Goal: Obtain resource: Download file/media

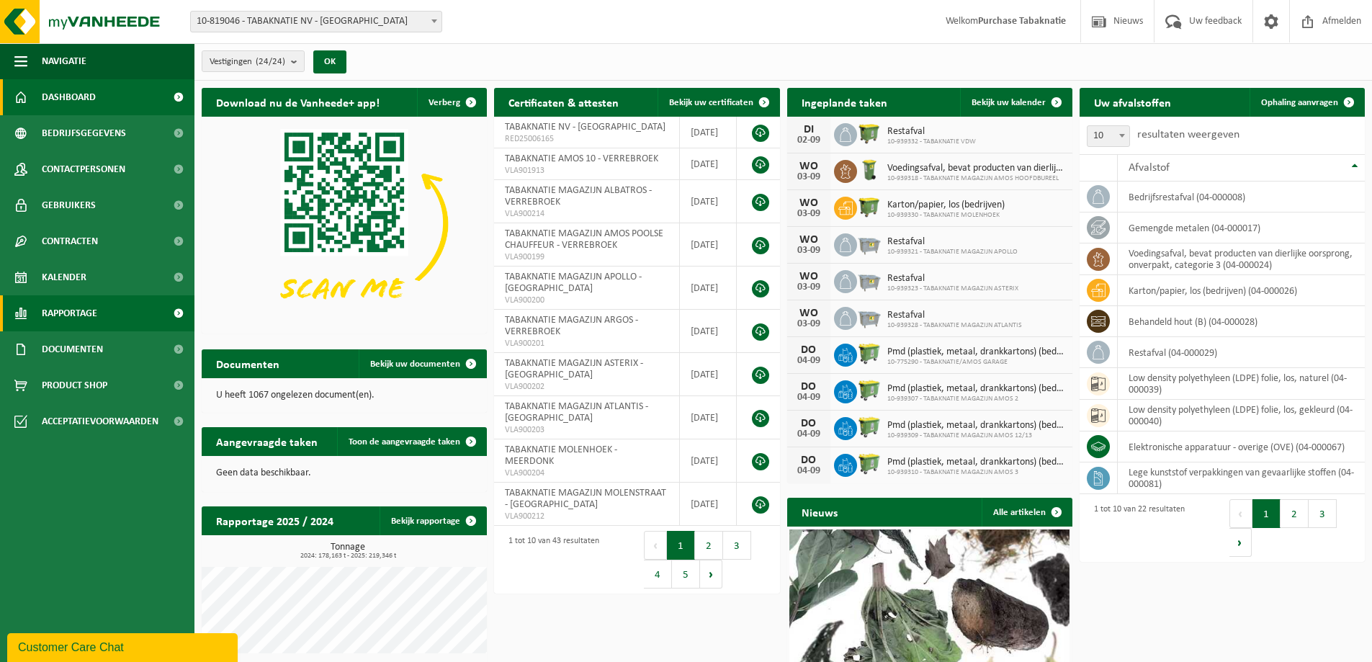
click at [179, 313] on span at bounding box center [178, 313] width 32 height 36
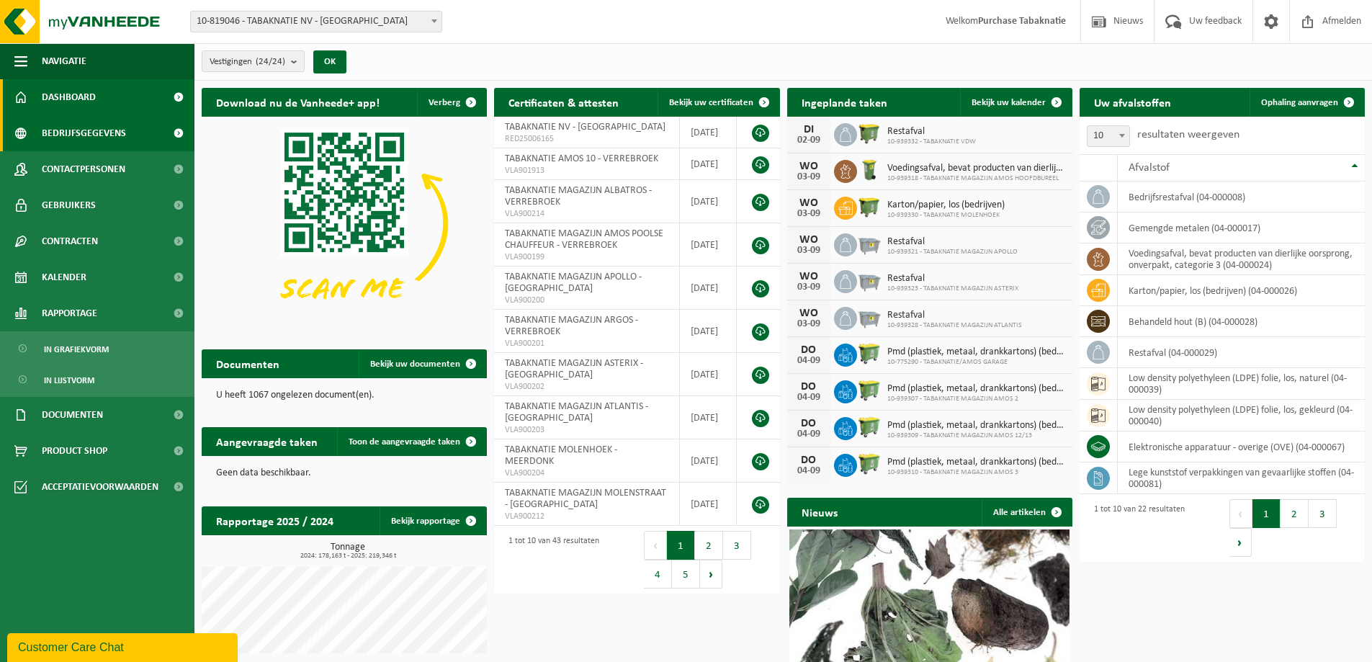
click at [178, 128] on span at bounding box center [178, 133] width 32 height 36
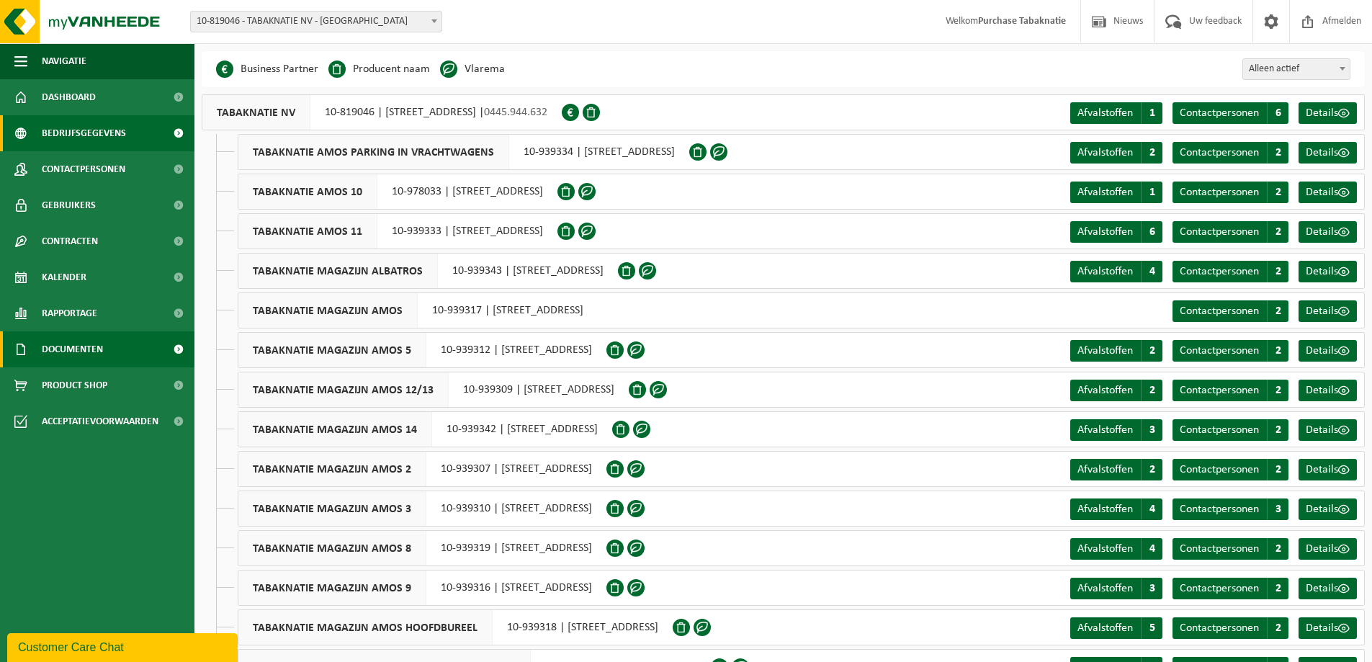
click at [176, 345] on span at bounding box center [178, 349] width 32 height 36
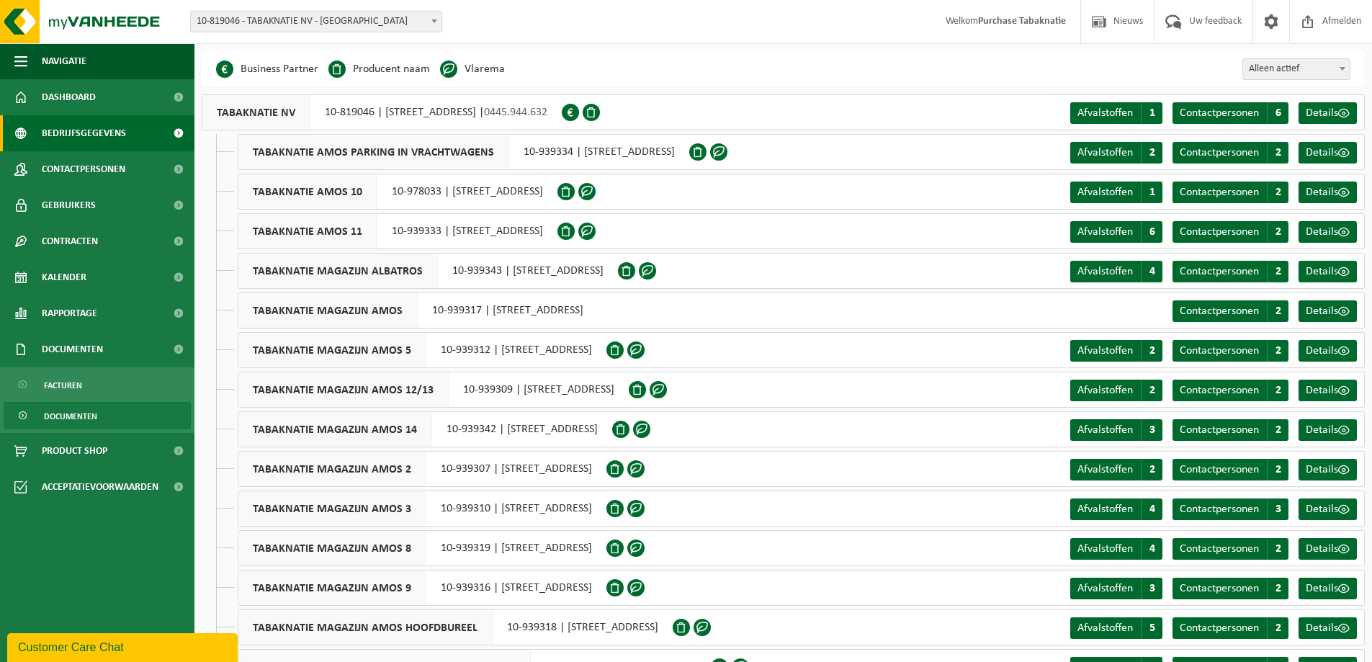
click at [54, 415] on span "Documenten" at bounding box center [70, 415] width 53 height 27
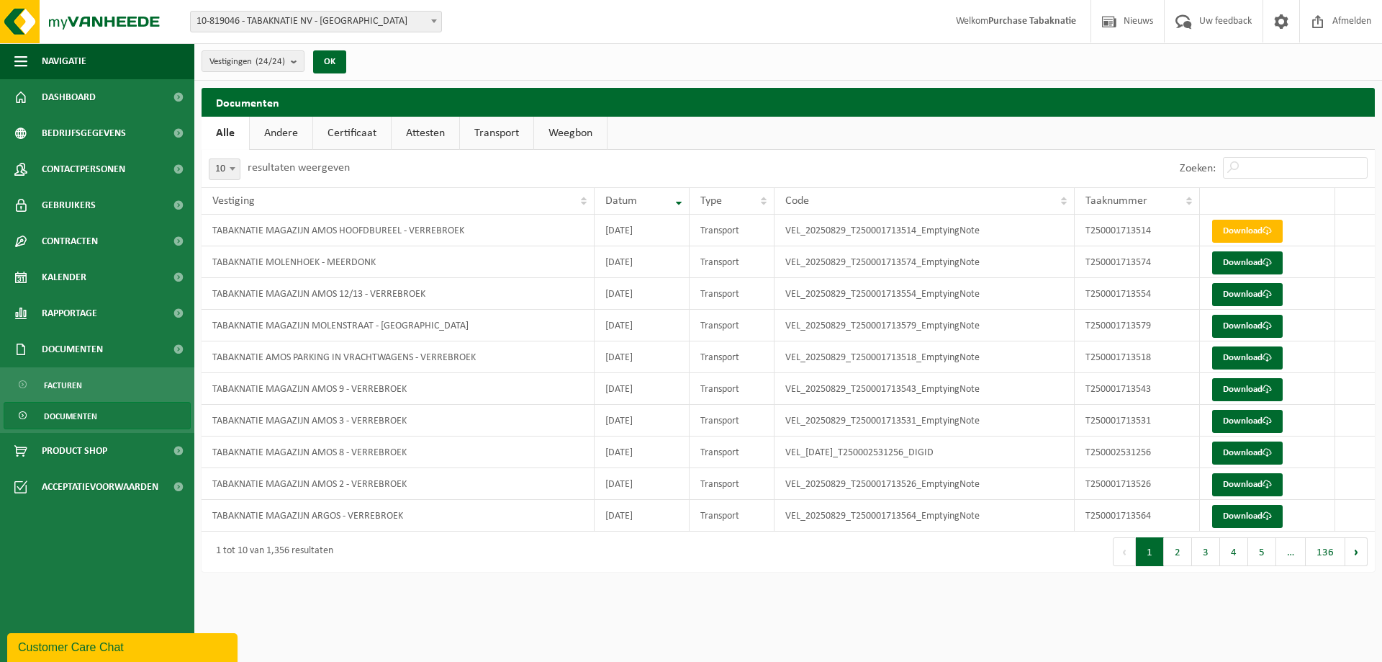
click at [500, 134] on link "Transport" at bounding box center [496, 133] width 73 height 33
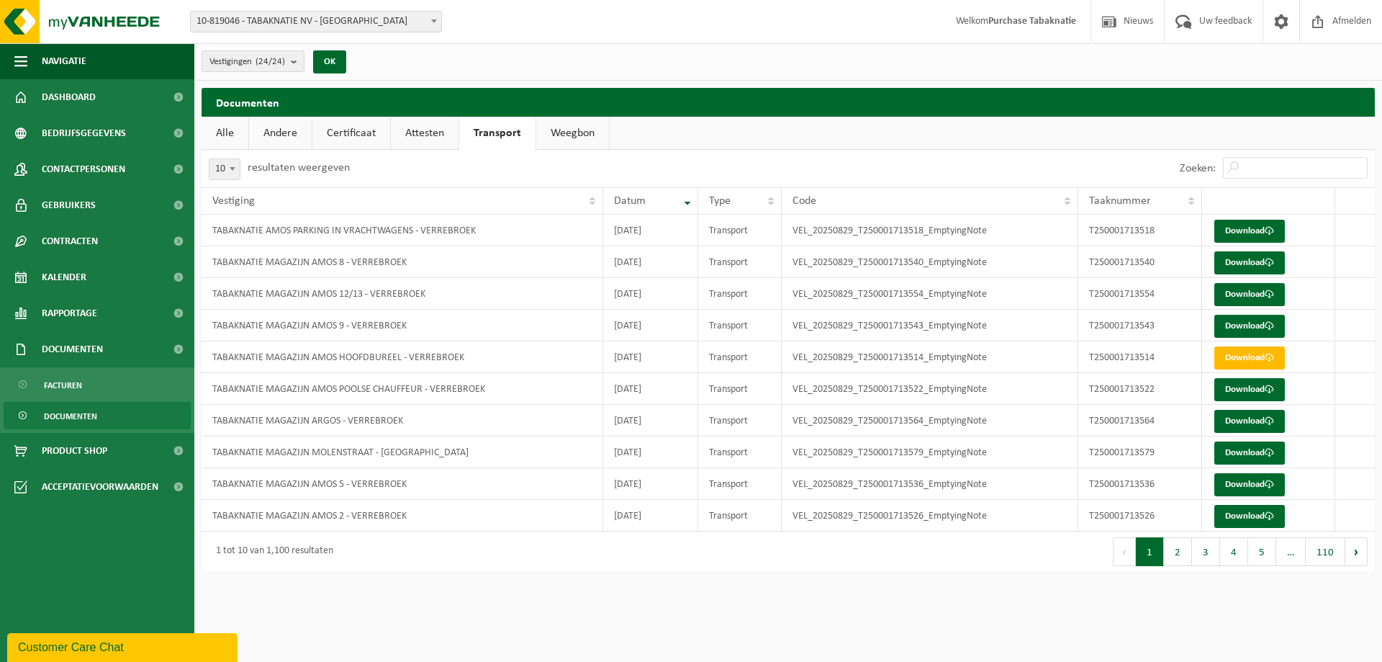
click at [1265, 556] on button "5" at bounding box center [1262, 551] width 28 height 29
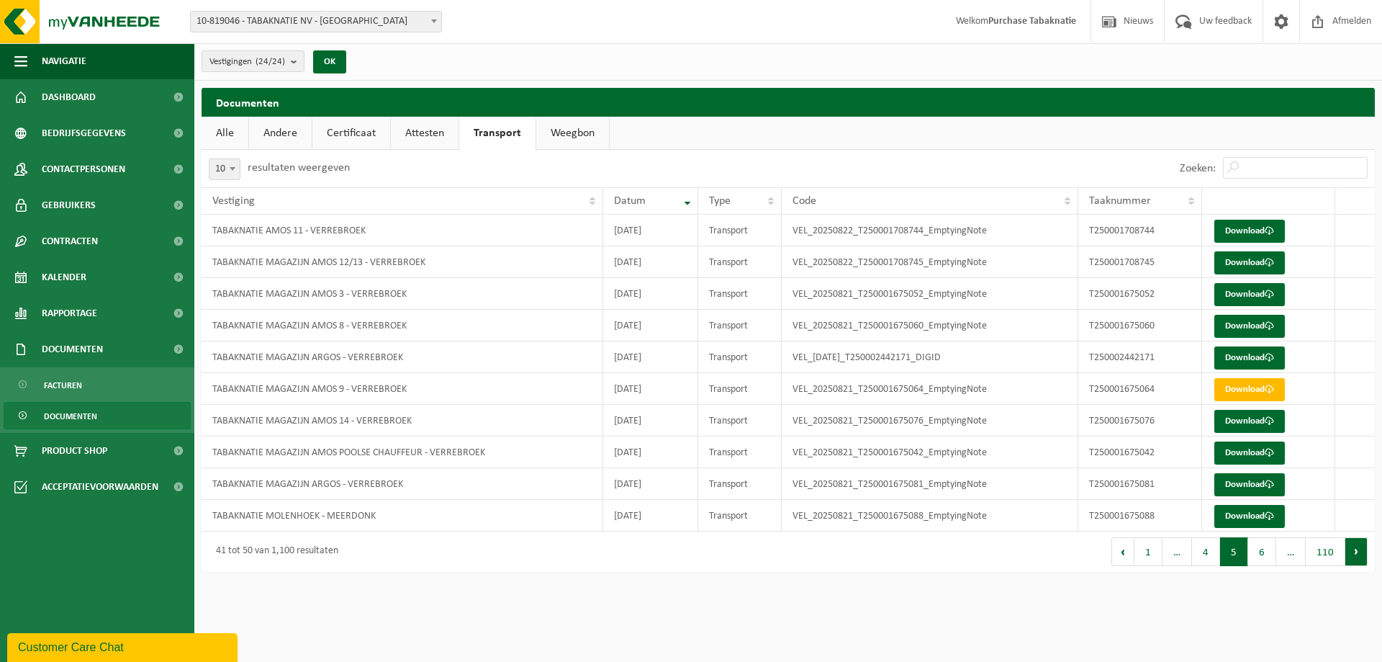
click at [1357, 554] on button "Volgende" at bounding box center [1357, 551] width 22 height 29
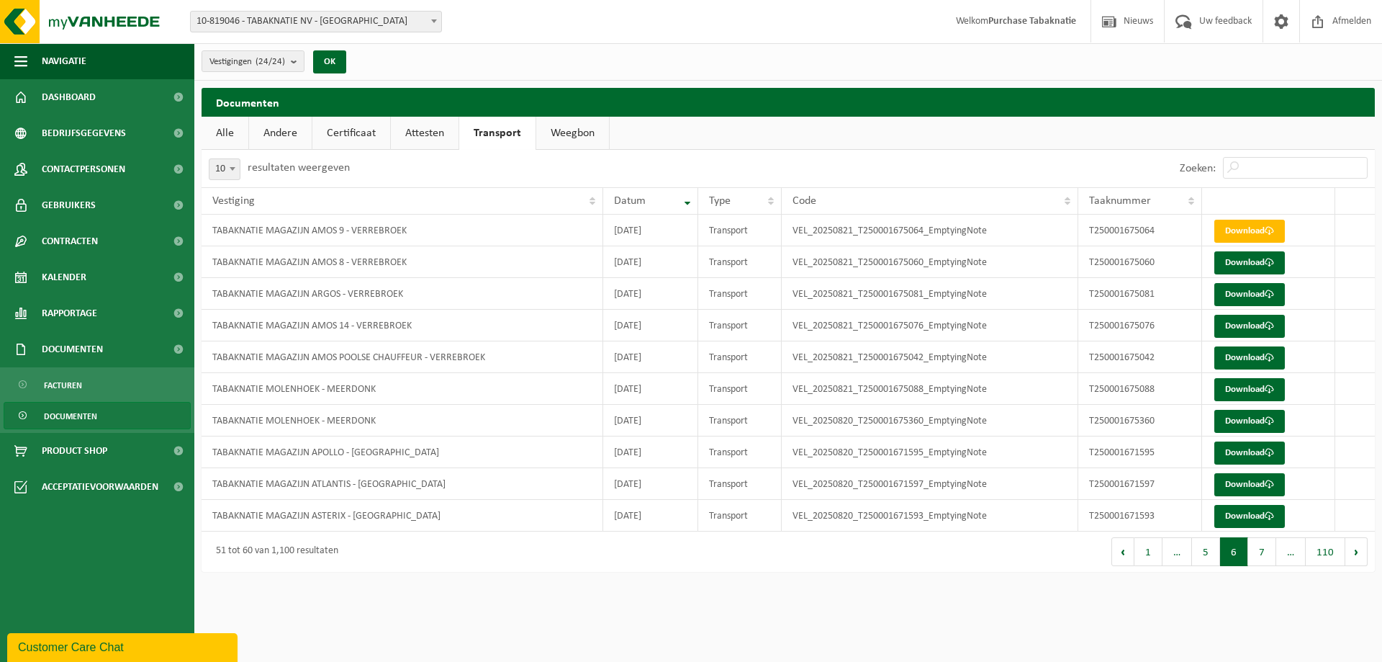
click at [1357, 554] on button "Volgende" at bounding box center [1357, 551] width 22 height 29
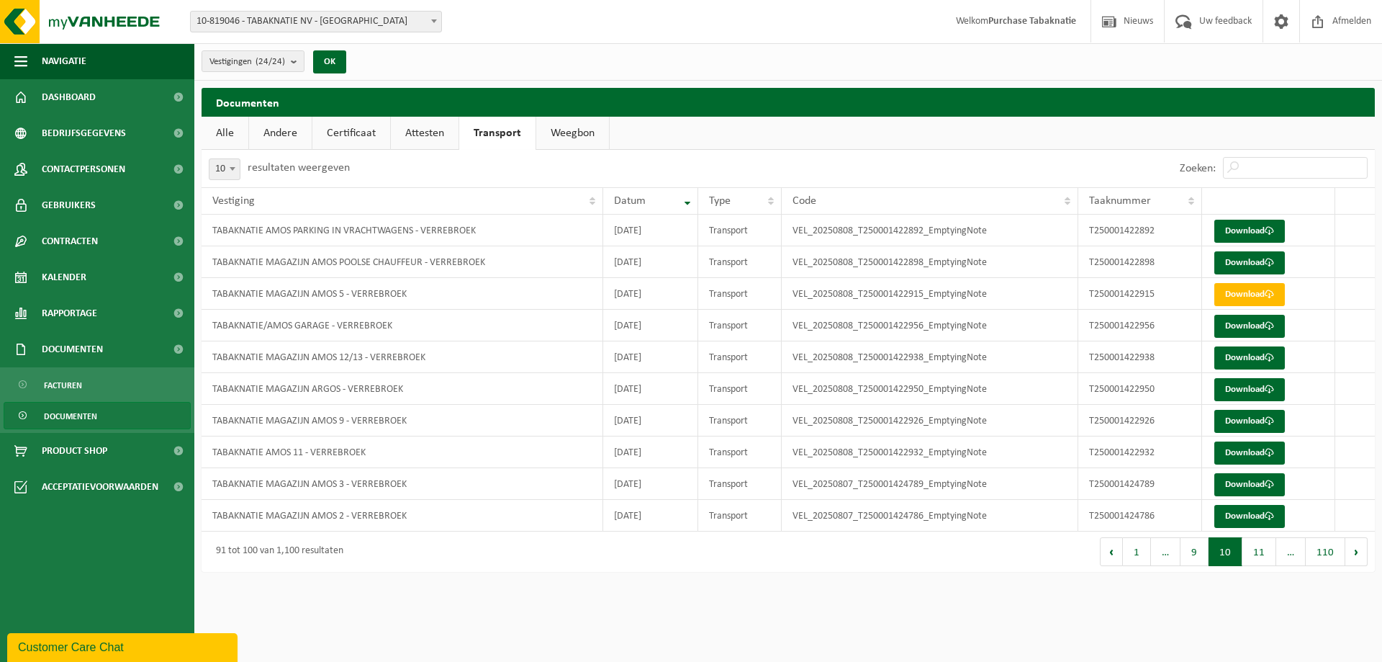
click at [1357, 554] on button "Volgende" at bounding box center [1357, 551] width 22 height 29
click at [1255, 556] on button "14" at bounding box center [1260, 551] width 34 height 29
click at [1253, 225] on link "Download" at bounding box center [1250, 231] width 71 height 23
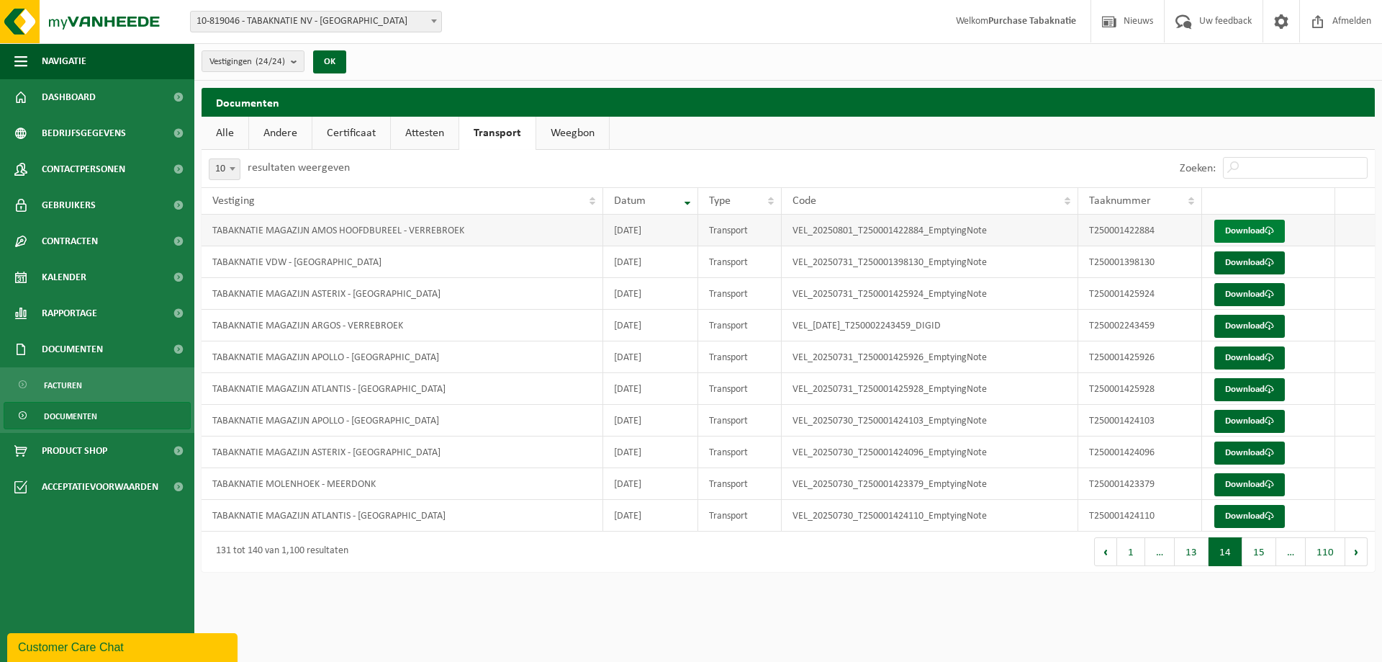
click at [1243, 231] on link "Download" at bounding box center [1250, 231] width 71 height 23
click at [1251, 228] on link "Download" at bounding box center [1250, 231] width 71 height 23
click at [431, 130] on link "Attesten" at bounding box center [425, 133] width 68 height 33
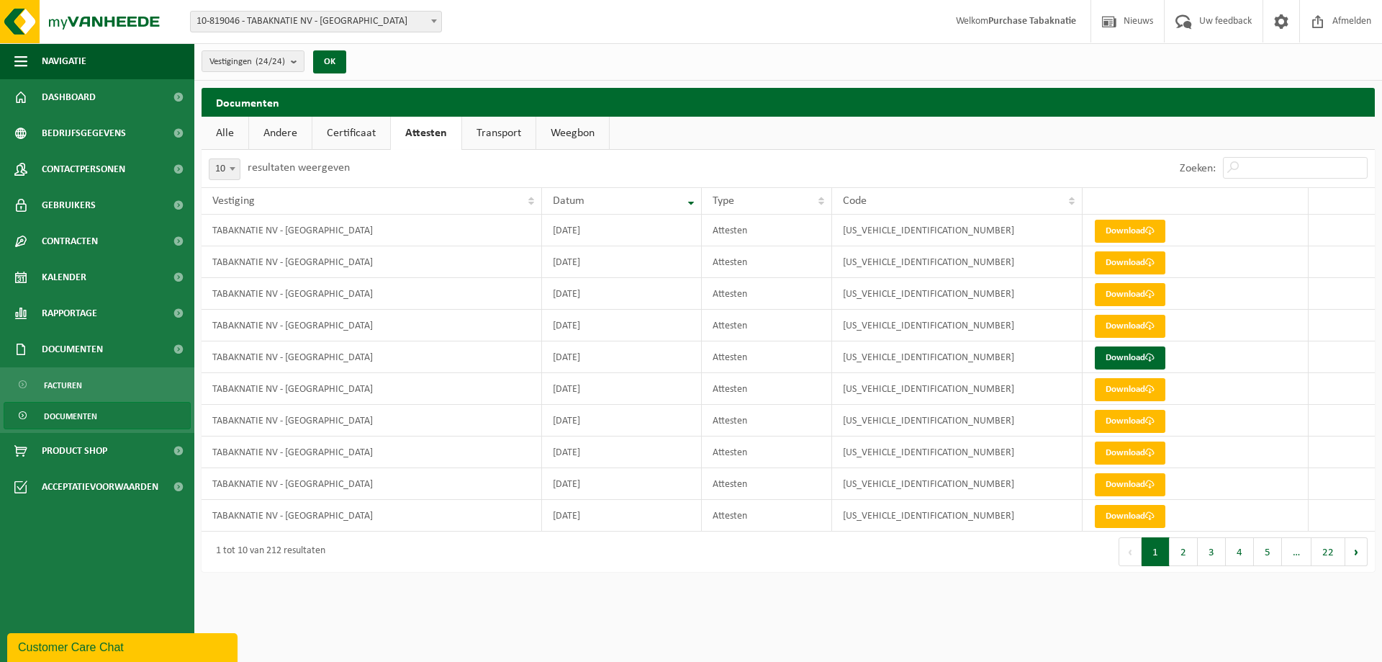
click at [339, 120] on link "Certificaat" at bounding box center [351, 133] width 78 height 33
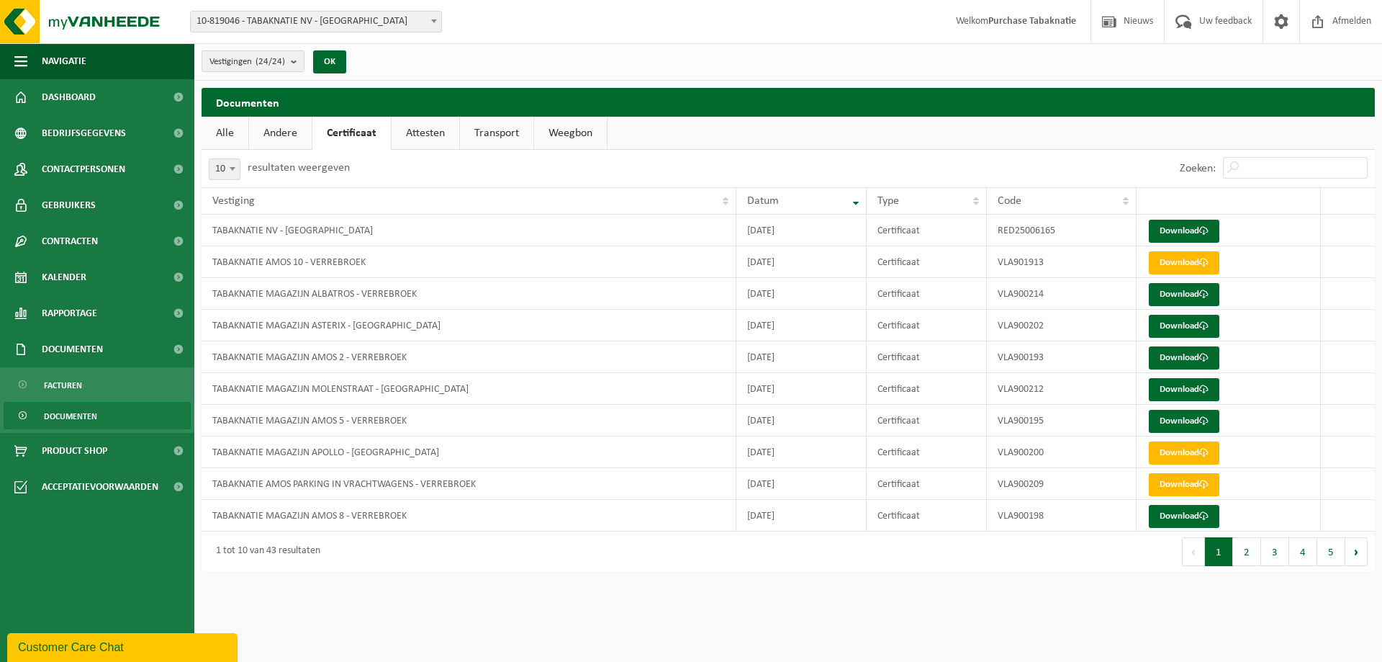
click at [495, 132] on link "Transport" at bounding box center [496, 133] width 73 height 33
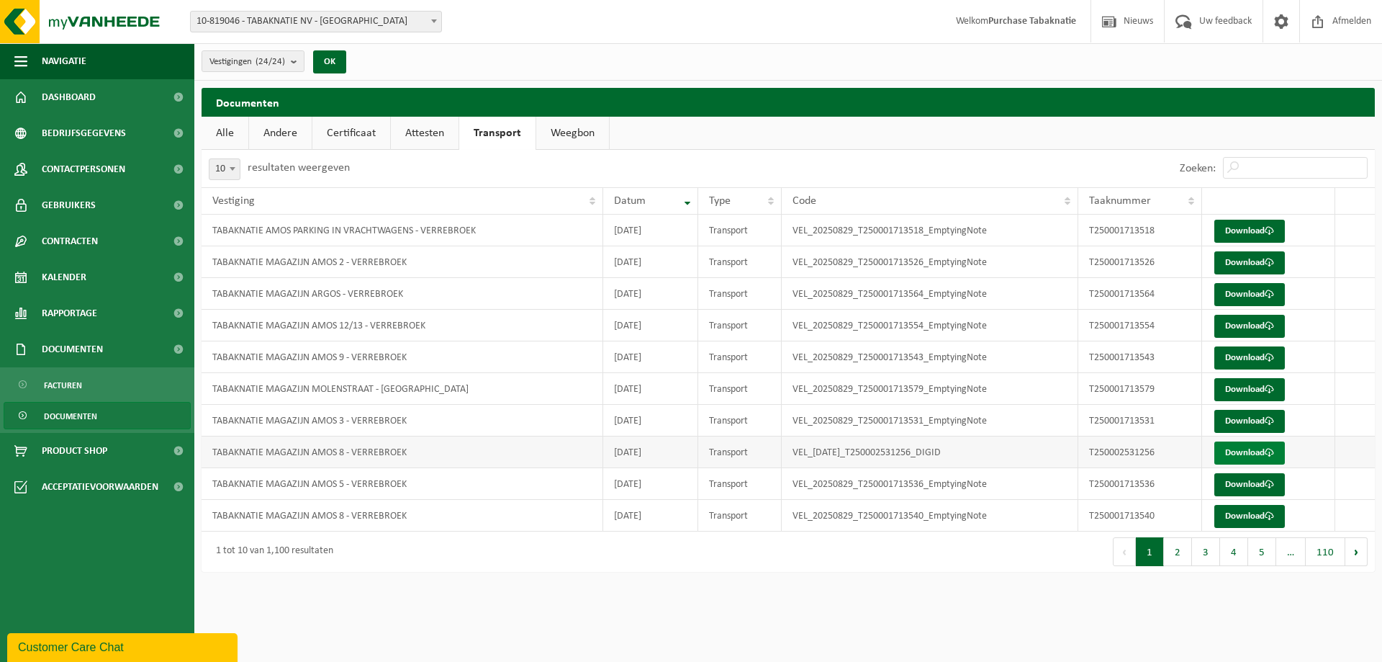
click at [1239, 451] on link "Download" at bounding box center [1250, 452] width 71 height 23
click at [1258, 453] on link "Download" at bounding box center [1250, 452] width 71 height 23
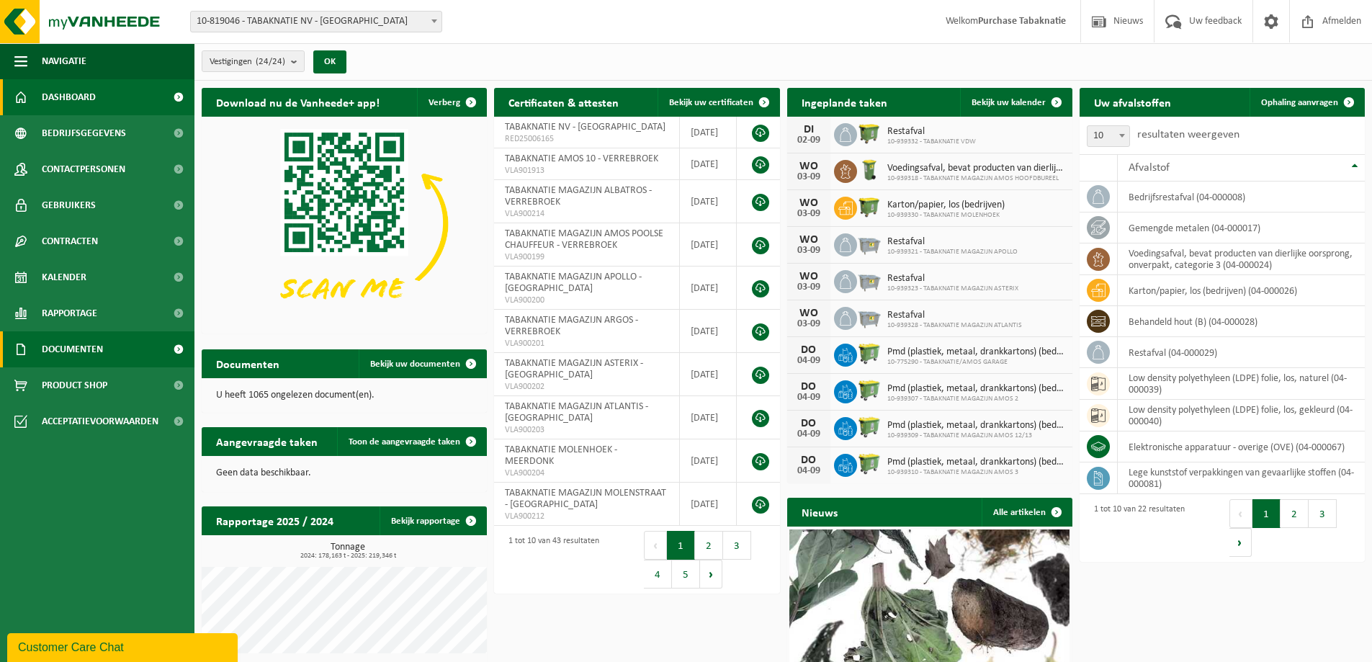
click at [92, 353] on span "Documenten" at bounding box center [72, 349] width 61 height 36
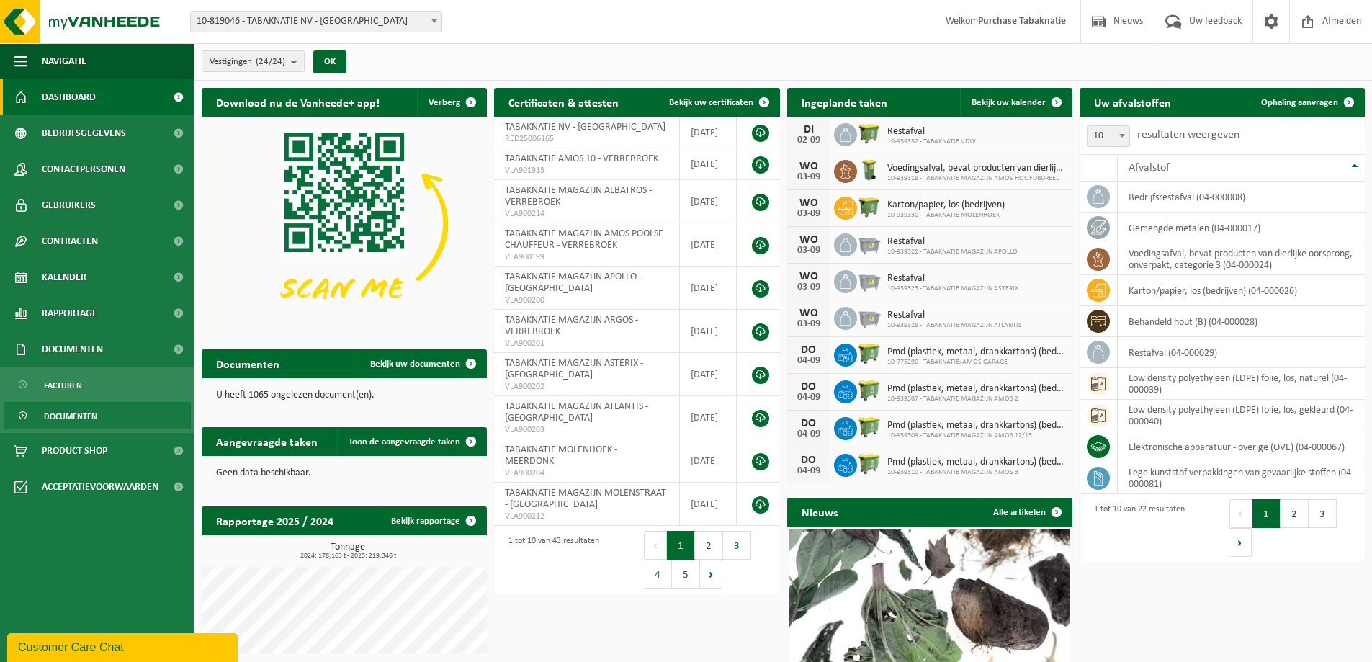
click at [65, 419] on span "Documenten" at bounding box center [70, 415] width 53 height 27
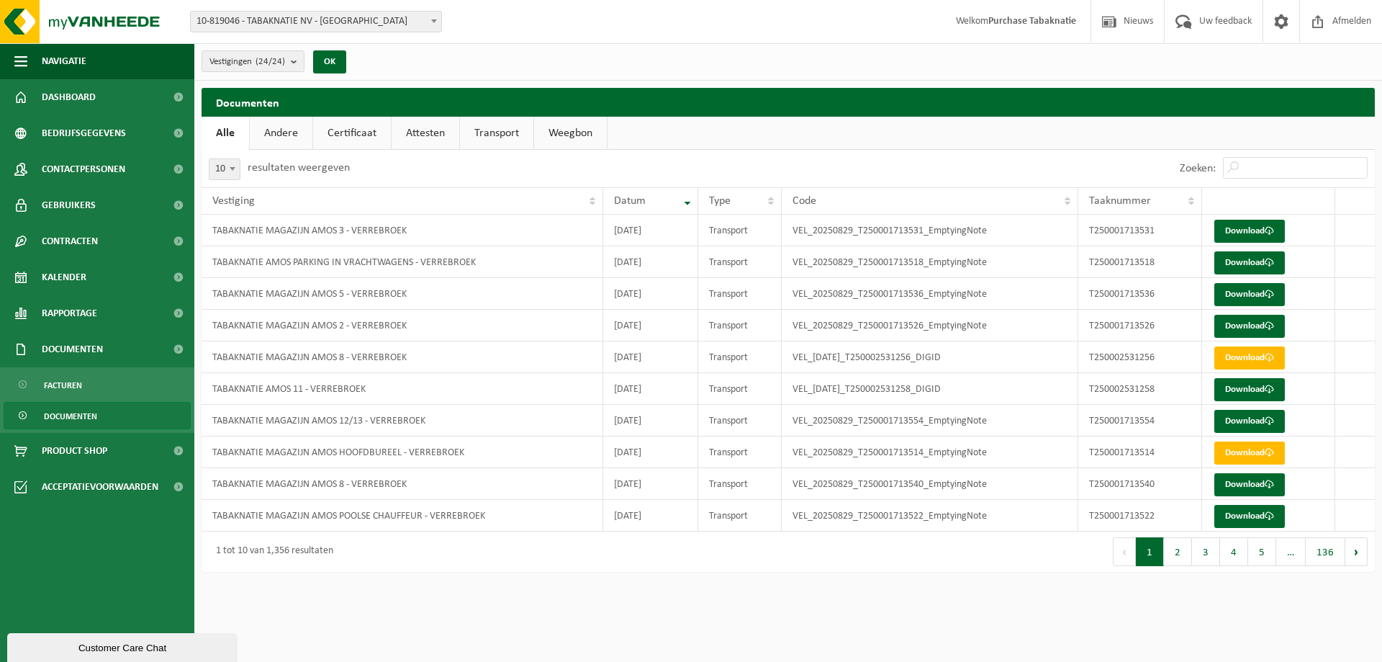
click at [495, 131] on link "Transport" at bounding box center [496, 133] width 73 height 33
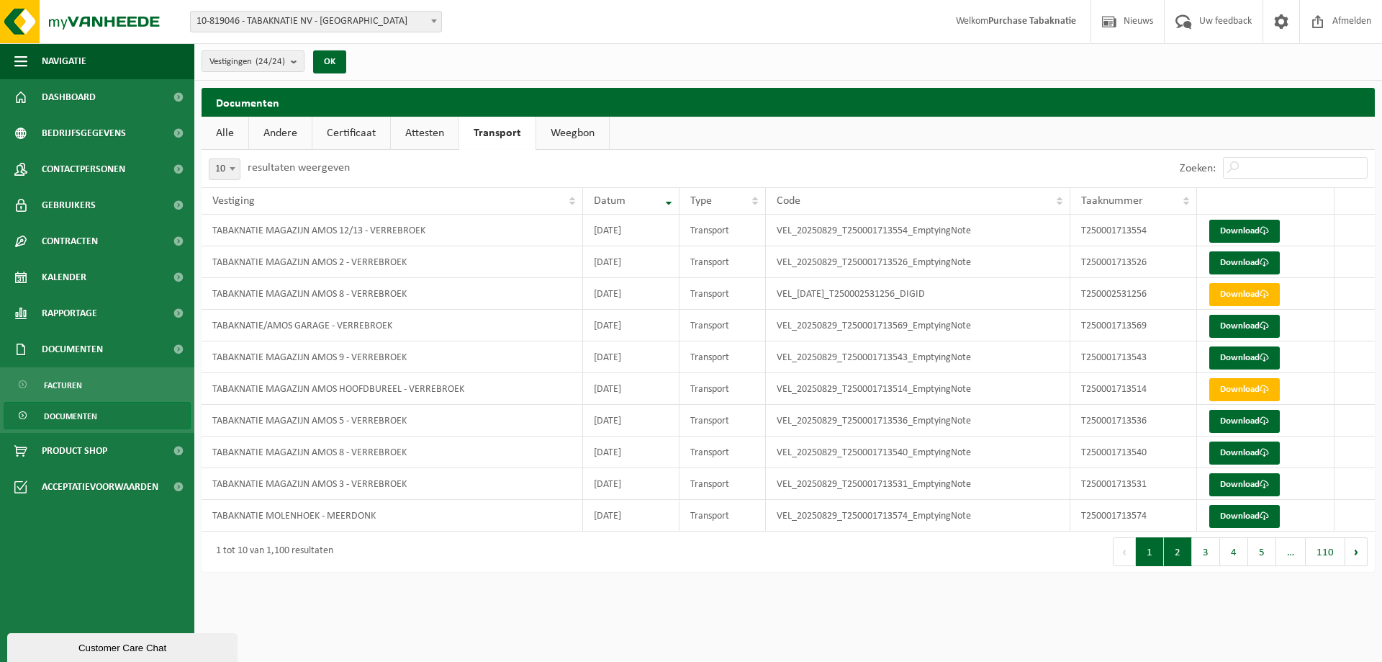
click at [1182, 551] on button "2" at bounding box center [1178, 551] width 28 height 29
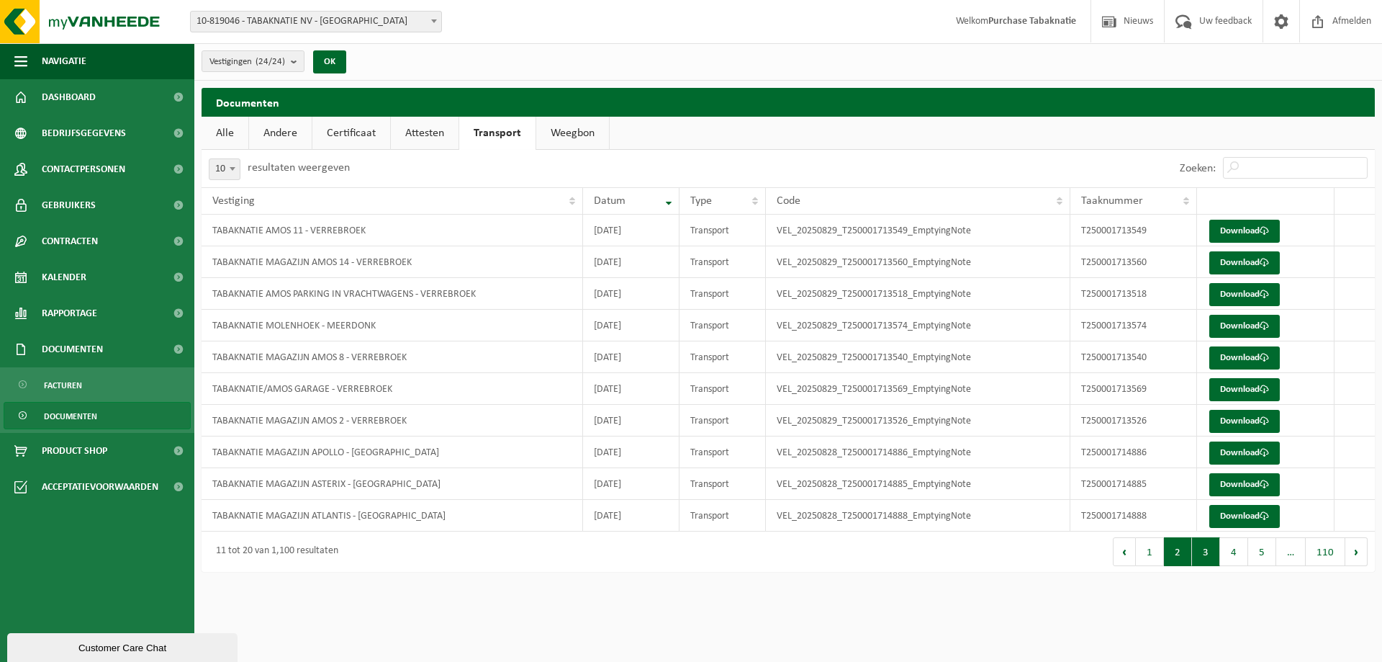
click at [1208, 554] on button "3" at bounding box center [1206, 551] width 28 height 29
click at [1229, 554] on button "4" at bounding box center [1234, 551] width 28 height 29
click at [1257, 552] on button "5" at bounding box center [1262, 551] width 28 height 29
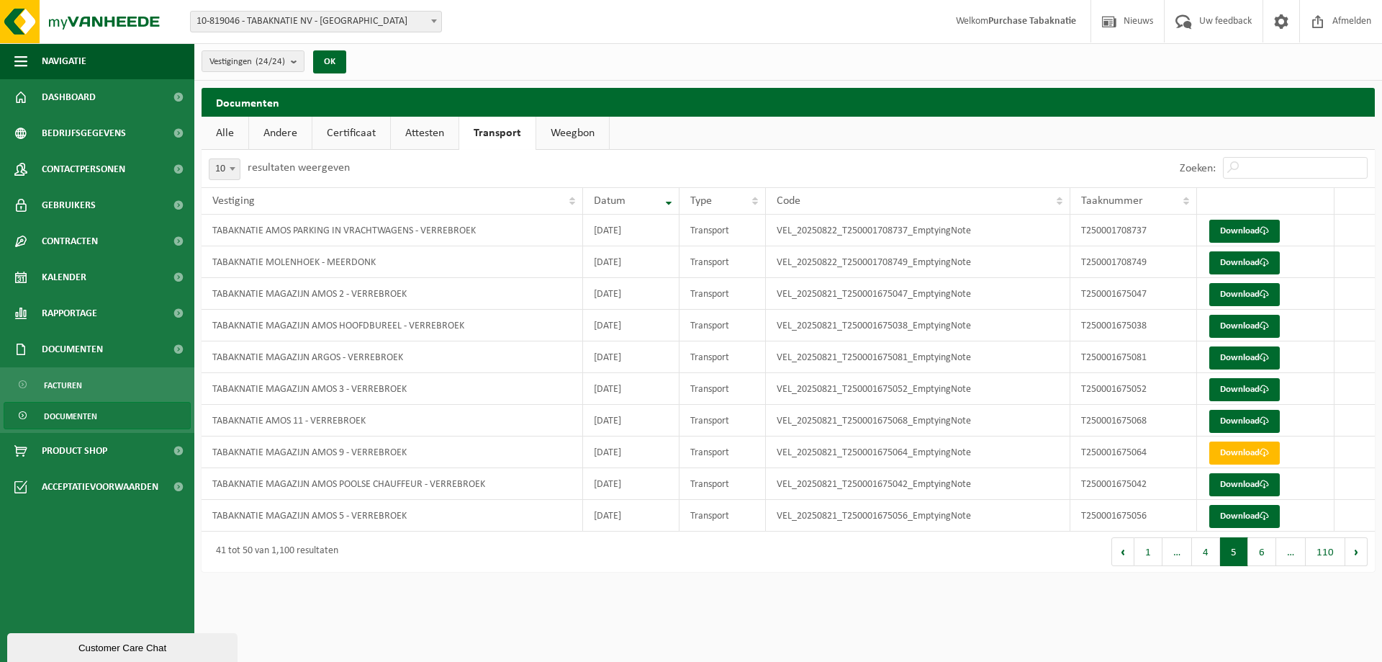
click at [1268, 554] on button "6" at bounding box center [1262, 551] width 28 height 29
click at [1356, 555] on button "Volgende" at bounding box center [1357, 551] width 22 height 29
click at [1261, 550] on button "8" at bounding box center [1262, 551] width 28 height 29
click at [1151, 551] on button "1" at bounding box center [1149, 551] width 28 height 29
